Goal: Task Accomplishment & Management: Manage account settings

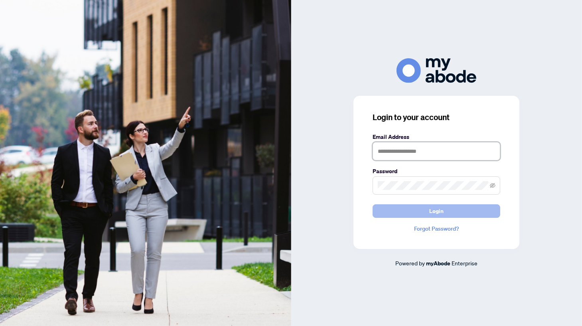
type input "**********"
click at [430, 209] on span "Login" at bounding box center [436, 211] width 14 height 13
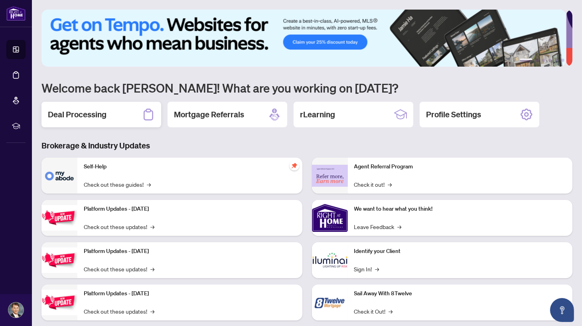
click at [92, 112] on h2 "Deal Processing" at bounding box center [77, 114] width 59 height 11
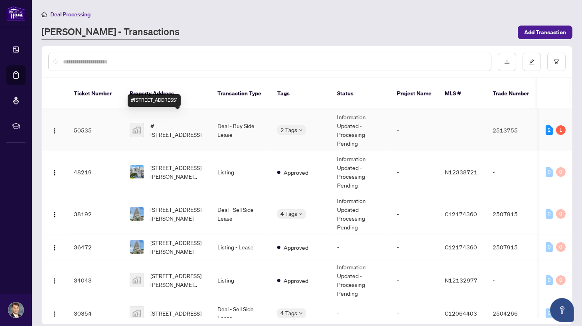
click at [181, 121] on span "#[STREET_ADDRESS]" at bounding box center [177, 130] width 54 height 18
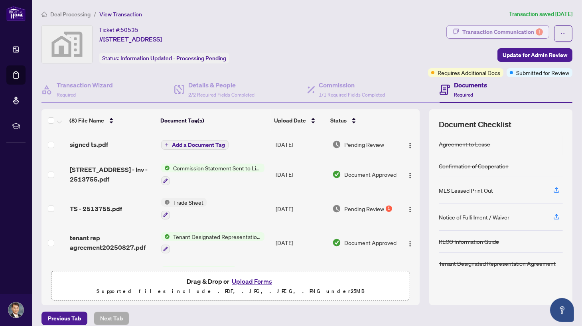
click at [508, 30] on div "Transaction Communication 1" at bounding box center [502, 32] width 81 height 13
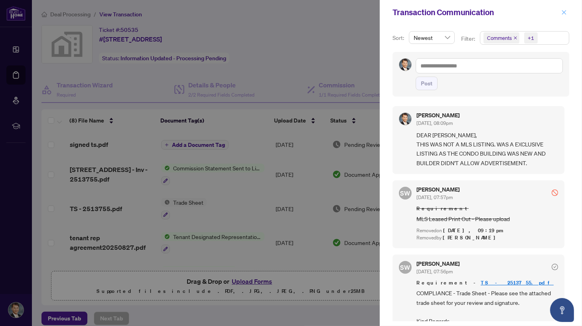
click at [564, 11] on icon "close" at bounding box center [564, 13] width 6 height 6
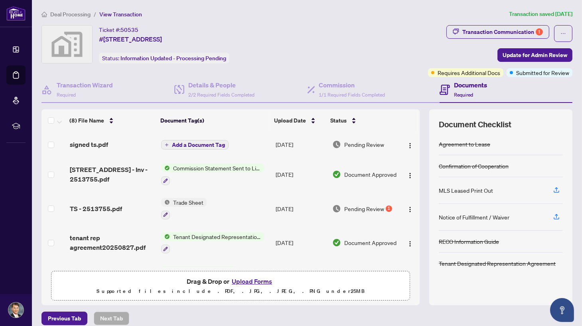
click at [310, 37] on div "Ticket #: 50535 #5506-[STREET_ADDRESS] Status: Information Updated - Processing…" at bounding box center [232, 44] width 383 height 38
click at [69, 314] on span "Previous Tab" at bounding box center [64, 318] width 33 height 13
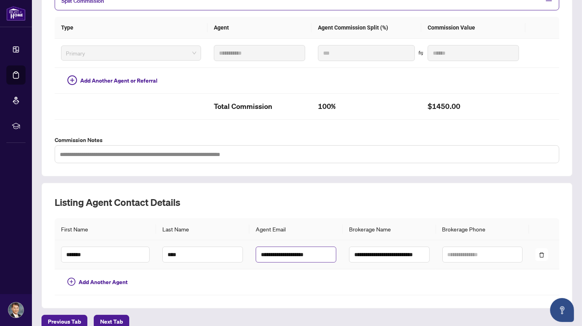
scroll to position [195, 0]
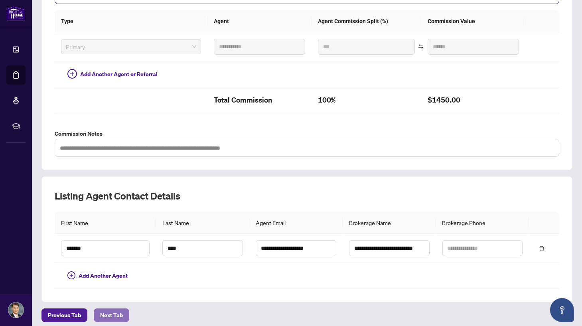
click at [110, 309] on span "Next Tab" at bounding box center [111, 315] width 23 height 13
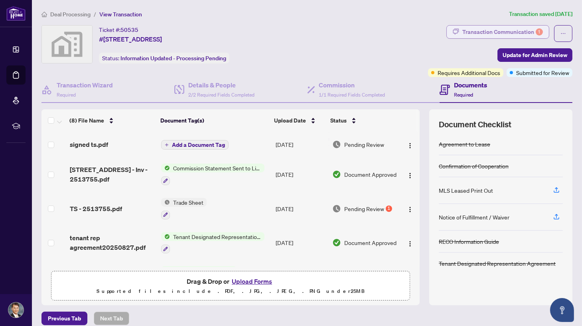
click at [537, 31] on button "Transaction Communication 1" at bounding box center [497, 32] width 103 height 14
type textarea "**********"
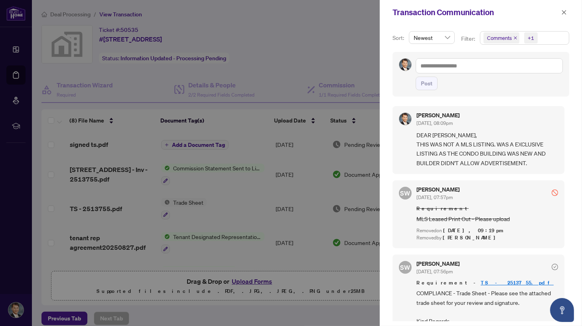
click at [332, 51] on div at bounding box center [291, 163] width 582 height 326
click at [565, 12] on icon "close" at bounding box center [564, 13] width 6 height 6
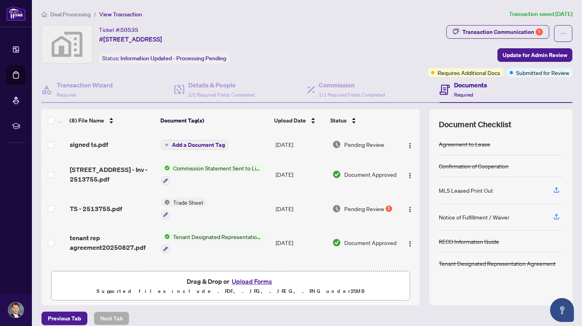
click at [376, 53] on div "Ticket #: 50535 #5506-[STREET_ADDRESS] Status: Information Updated - Processing…" at bounding box center [232, 44] width 383 height 38
click at [562, 35] on button "button" at bounding box center [563, 33] width 18 height 17
click at [352, 52] on div "Ticket #: 50535 #5506-[STREET_ADDRESS] Status: Information Updated - Processing…" at bounding box center [232, 44] width 383 height 38
click at [101, 204] on span "TS - 2513755.pdf" at bounding box center [96, 209] width 52 height 10
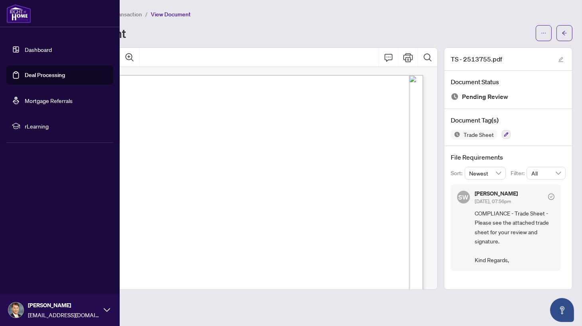
click at [47, 76] on link "Deal Processing" at bounding box center [45, 74] width 40 height 7
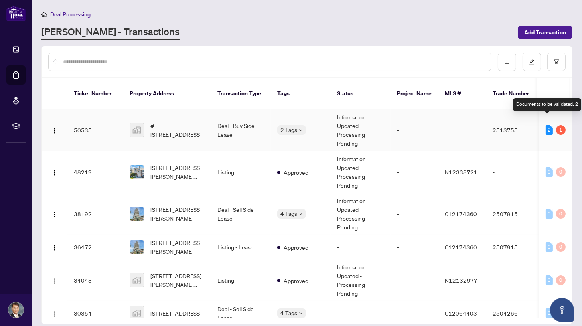
click at [545, 125] on div "2" at bounding box center [548, 130] width 7 height 10
click at [559, 125] on div "1" at bounding box center [561, 130] width 10 height 10
click at [411, 27] on div "[PERSON_NAME] - Transactions" at bounding box center [276, 32] width 471 height 14
click at [407, 30] on div "[PERSON_NAME] - Transactions" at bounding box center [276, 32] width 471 height 14
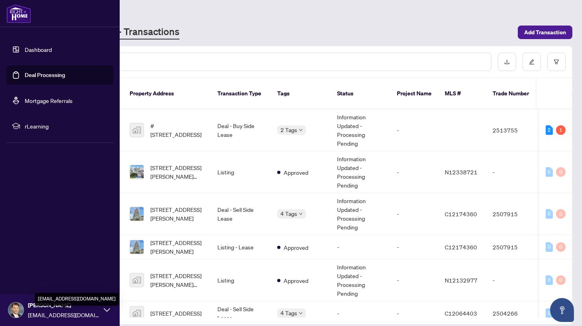
click at [60, 314] on span "[EMAIL_ADDRESS][DOMAIN_NAME]" at bounding box center [64, 314] width 72 height 9
click at [31, 264] on span "Logout" at bounding box center [32, 262] width 18 height 13
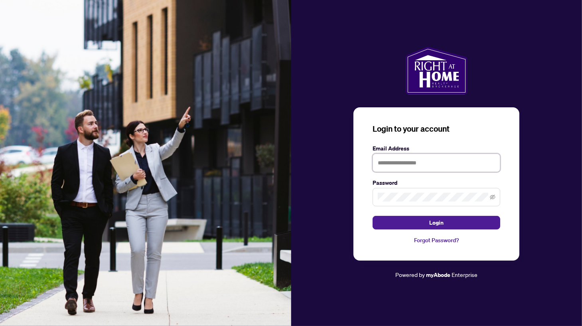
type input "**********"
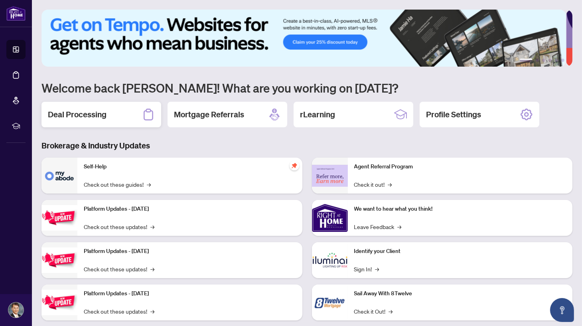
click at [108, 118] on div "Deal Processing" at bounding box center [101, 115] width 120 height 26
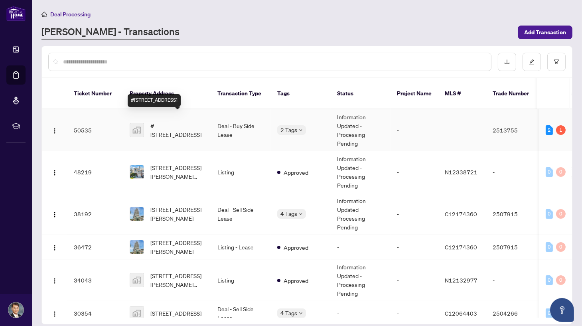
click at [183, 121] on span "#[STREET_ADDRESS]" at bounding box center [177, 130] width 54 height 18
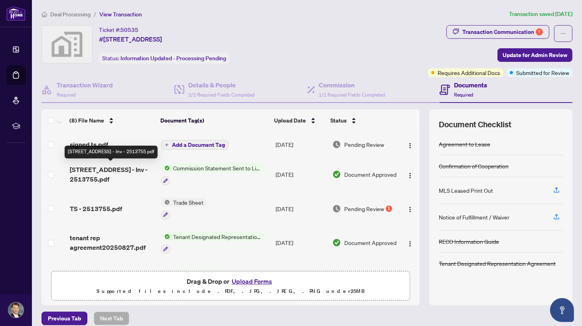
click at [114, 170] on span "[STREET_ADDRESS] - Inv - 2513755.pdf" at bounding box center [112, 174] width 85 height 19
